Goal: Check status: Check status

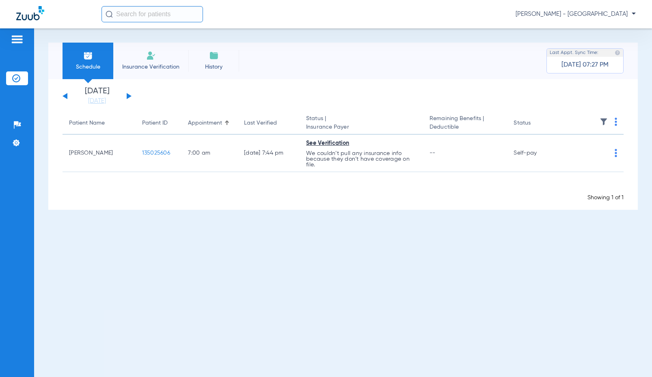
click at [176, 21] on input "text" at bounding box center [153, 14] width 102 height 16
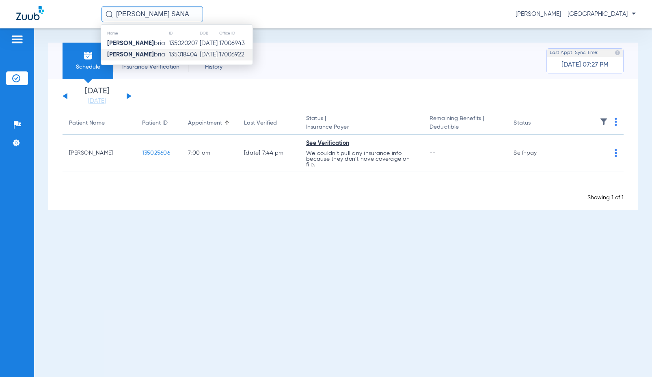
type input "ARACELY SANA"
click at [180, 50] on td "135018404" at bounding box center [184, 54] width 31 height 11
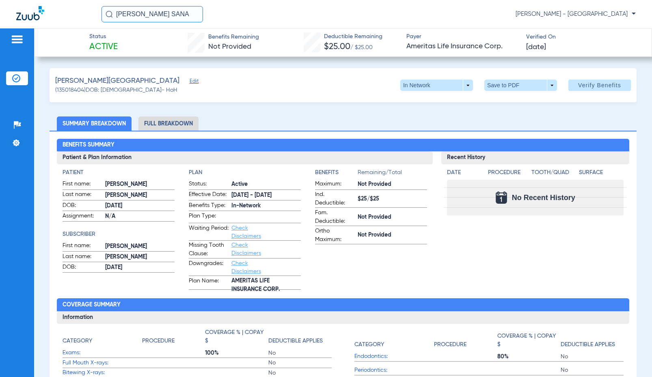
click at [180, 10] on input "ARACELY SANA" at bounding box center [153, 14] width 102 height 16
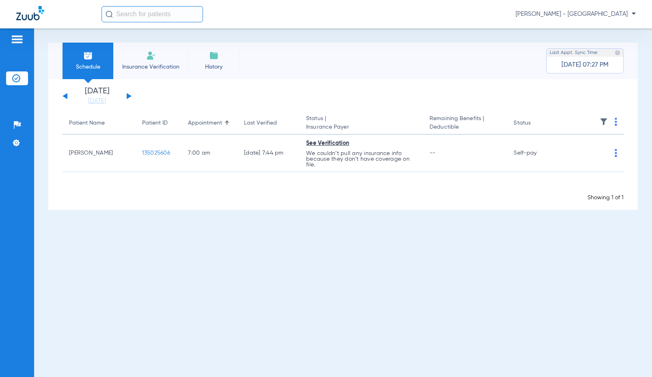
click at [124, 17] on input "text" at bounding box center [153, 14] width 102 height 16
type input "[PERSON_NAME]"
click at [184, 11] on input "text" at bounding box center [153, 14] width 102 height 16
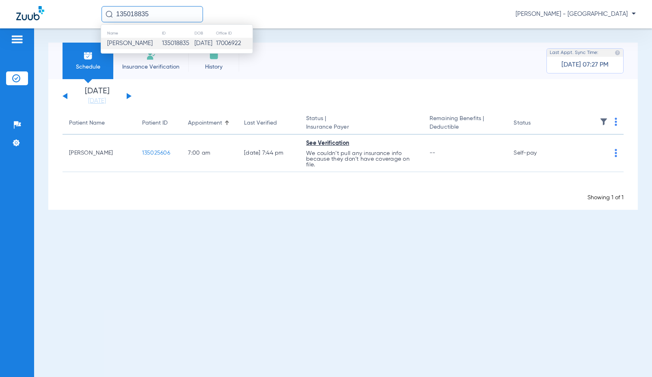
type input "135018835"
click at [125, 49] on td "Estefani Caceres" at bounding box center [131, 43] width 61 height 11
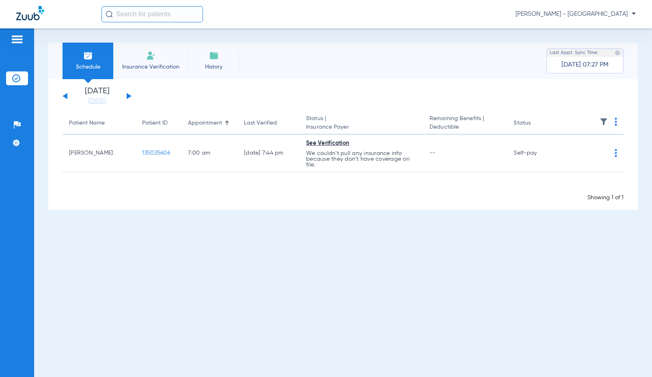
click at [166, 20] on input "text" at bounding box center [153, 14] width 102 height 16
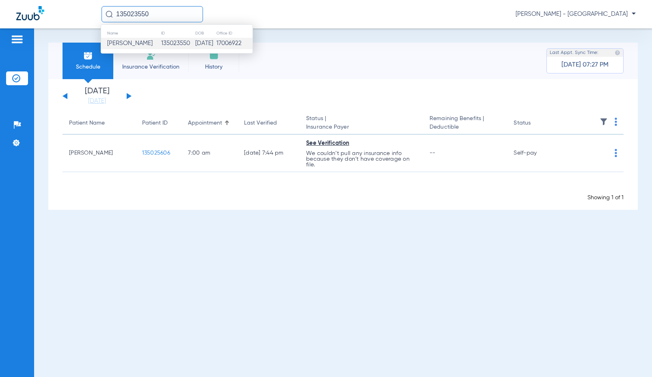
type input "135023550"
click at [195, 41] on td "06/22/1970" at bounding box center [206, 43] width 22 height 11
